Goal: Find specific page/section

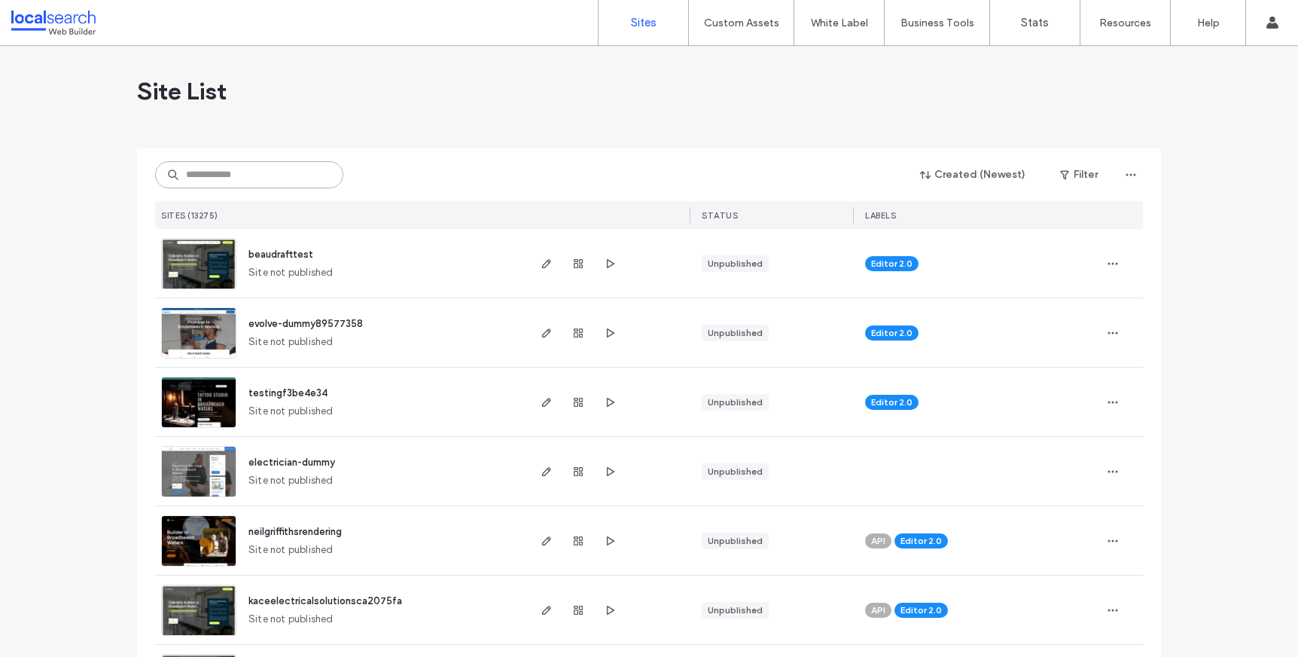
click at [195, 167] on input at bounding box center [249, 174] width 188 height 27
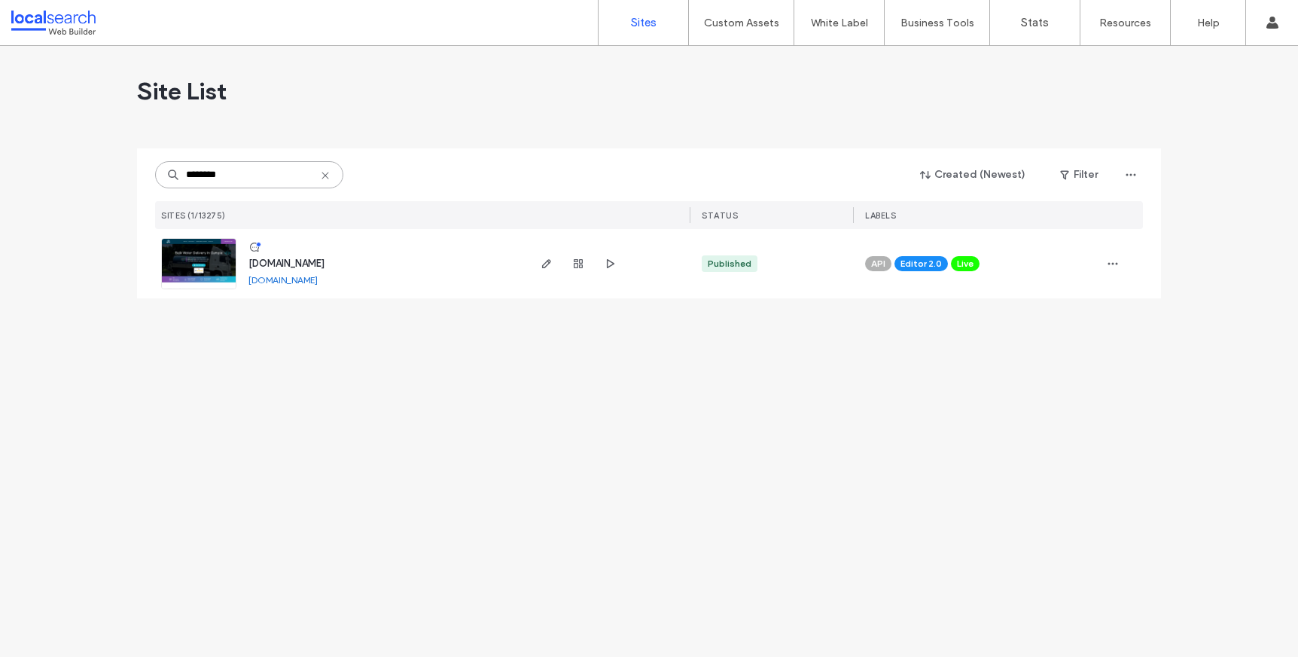
type input "********"
click at [205, 267] on img at bounding box center [199, 290] width 74 height 102
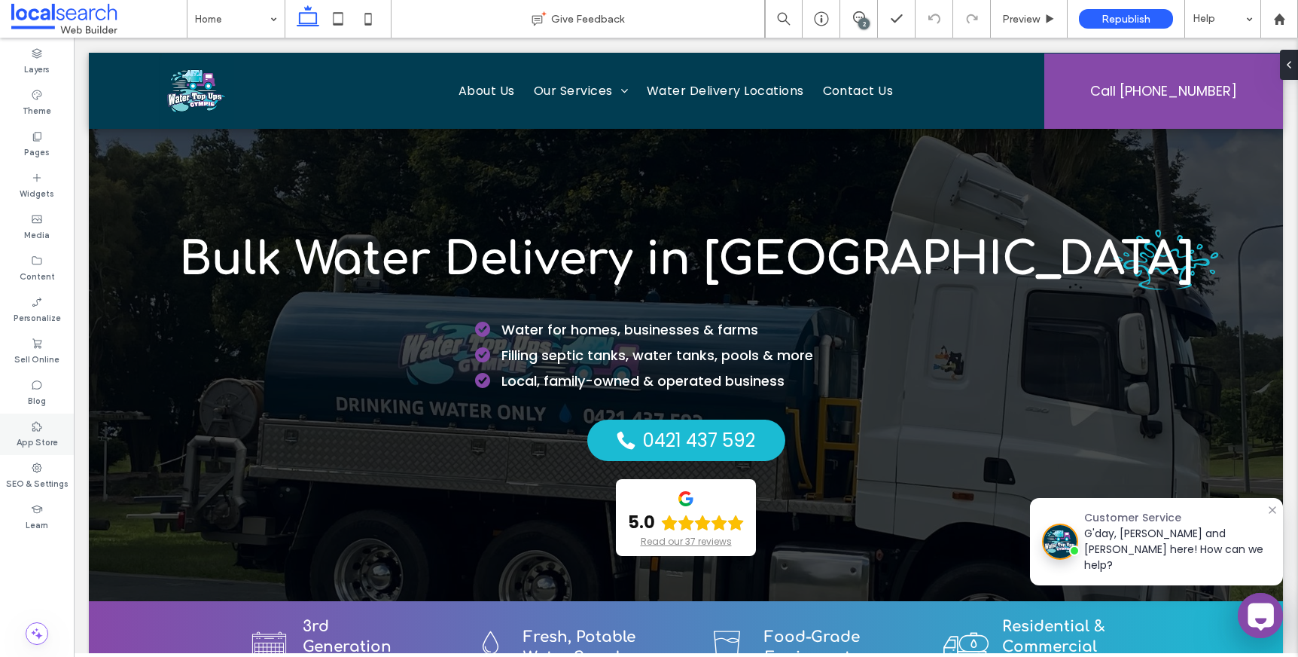
click at [36, 429] on icon at bounding box center [37, 426] width 12 height 12
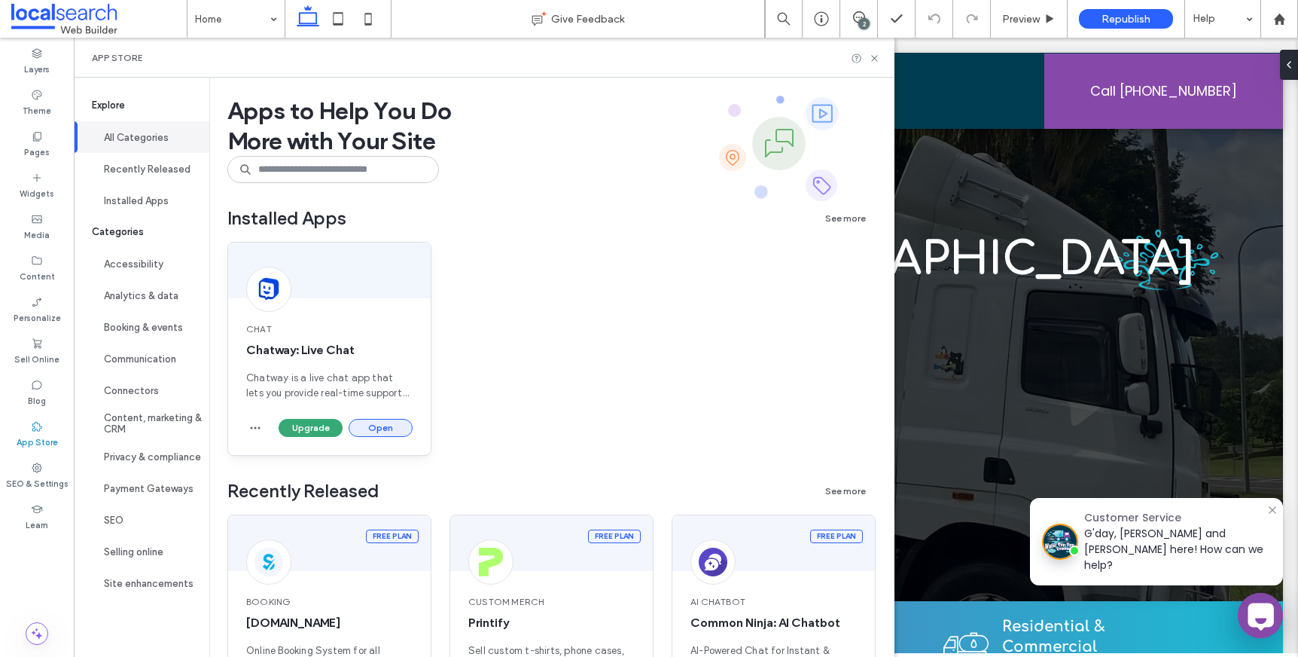
click at [370, 432] on button "Open" at bounding box center [381, 428] width 64 height 18
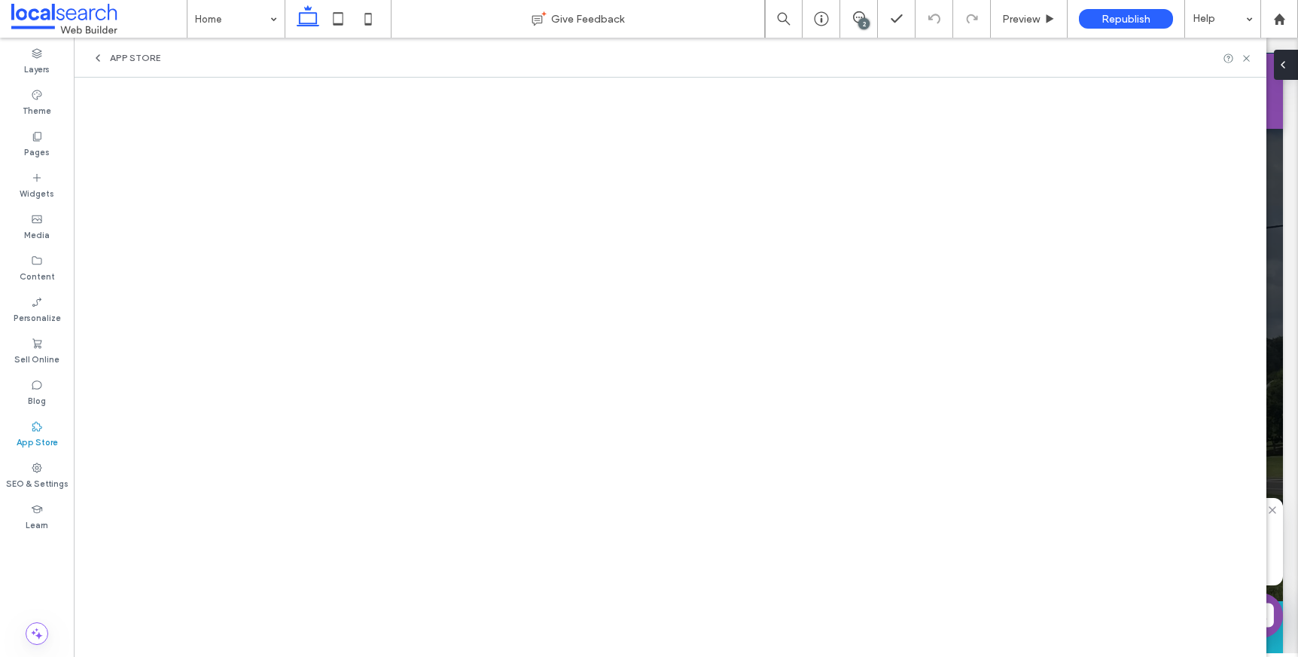
click at [1286, 74] on span at bounding box center [1283, 65] width 12 height 30
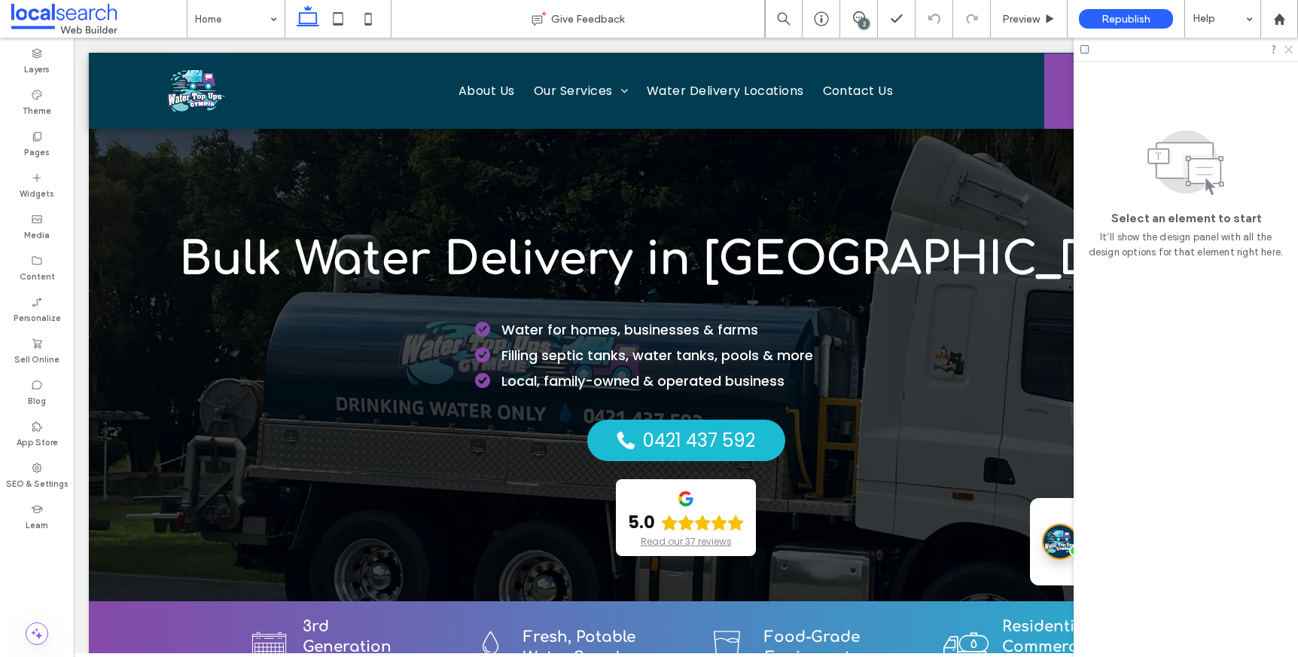
click at [1291, 54] on div at bounding box center [1186, 49] width 224 height 23
click at [1291, 50] on icon at bounding box center [1288, 49] width 10 height 10
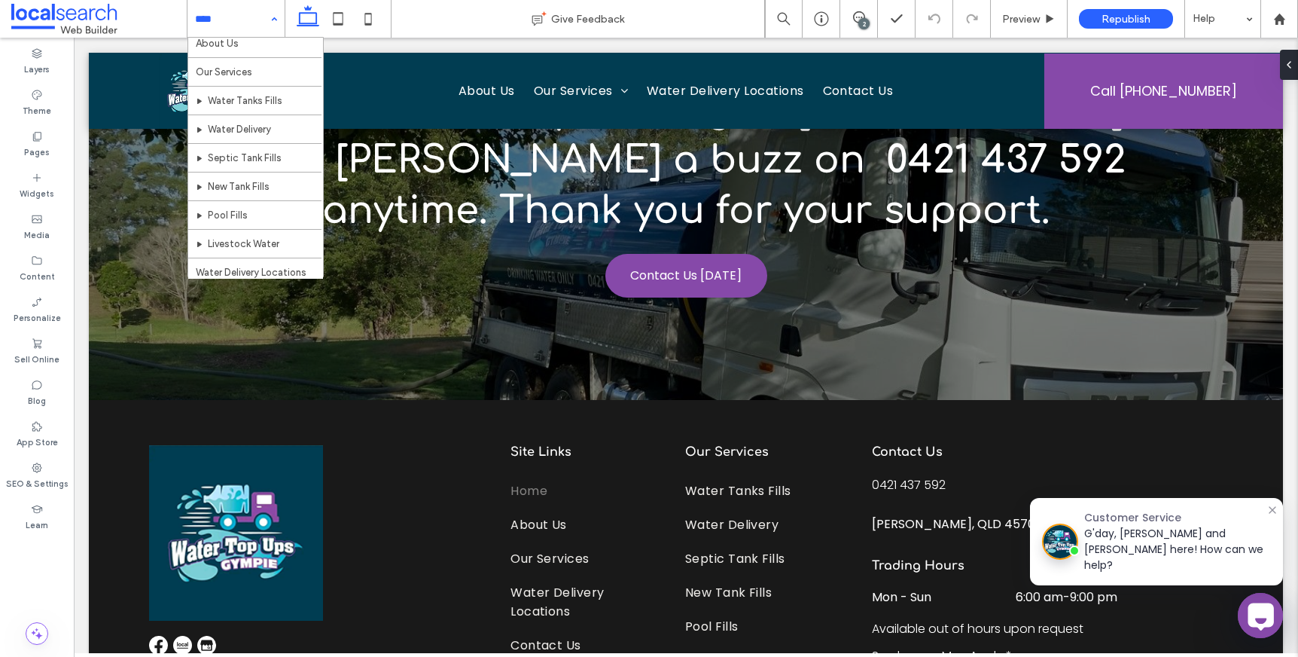
scroll to position [73, 0]
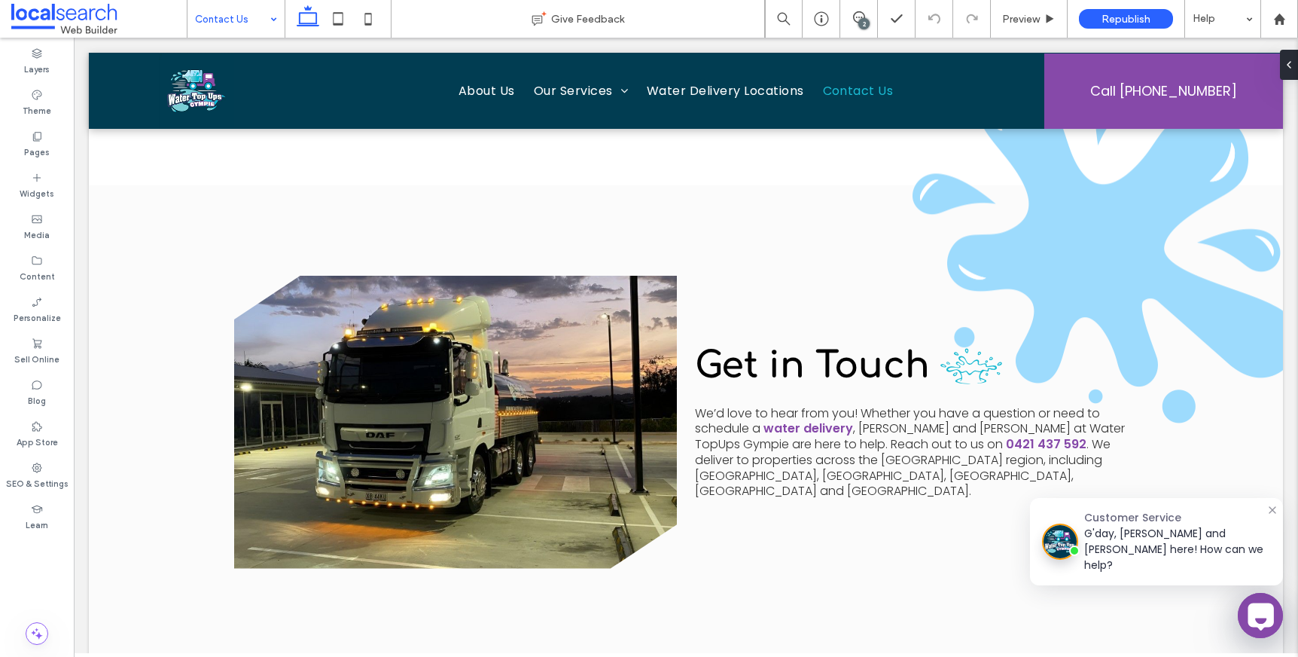
scroll to position [922, 0]
